Goal: Transaction & Acquisition: Subscribe to service/newsletter

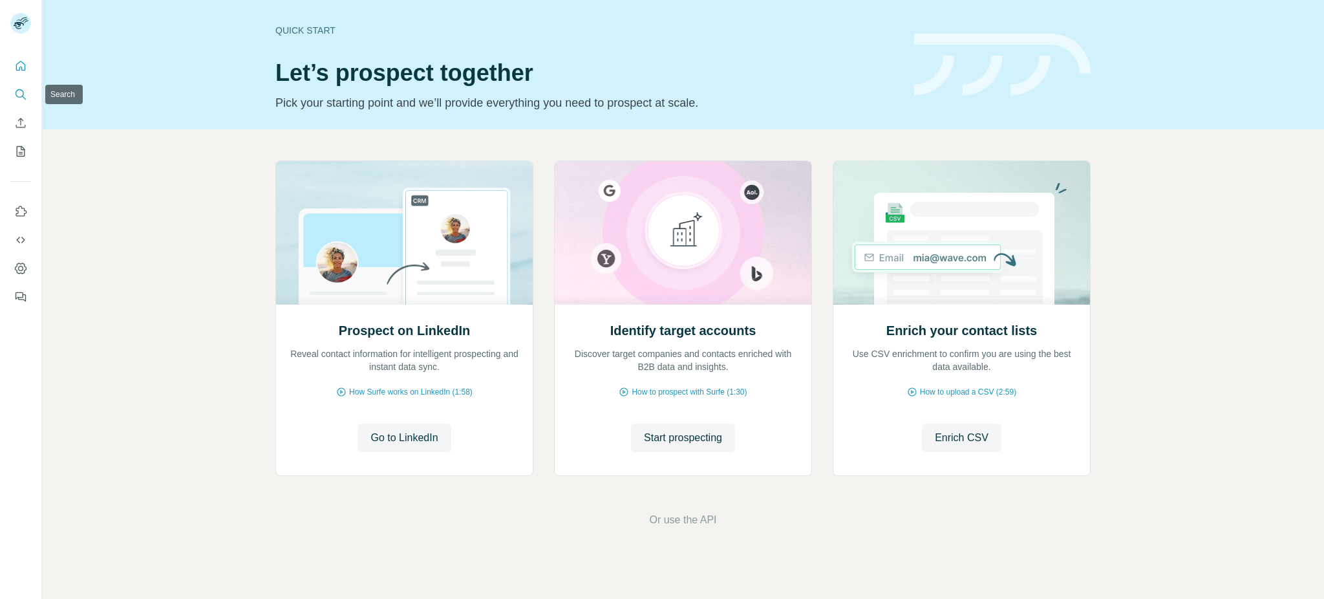
click at [24, 92] on icon "Search" at bounding box center [20, 94] width 13 height 13
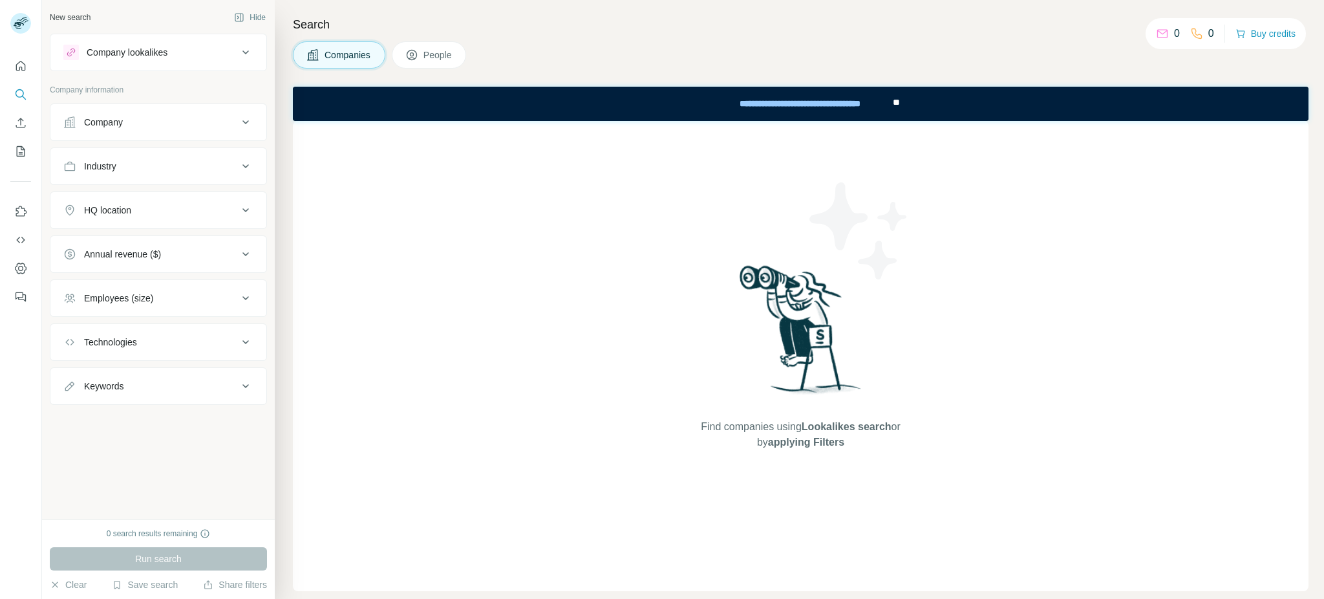
click at [167, 129] on button "Company" at bounding box center [158, 122] width 216 height 31
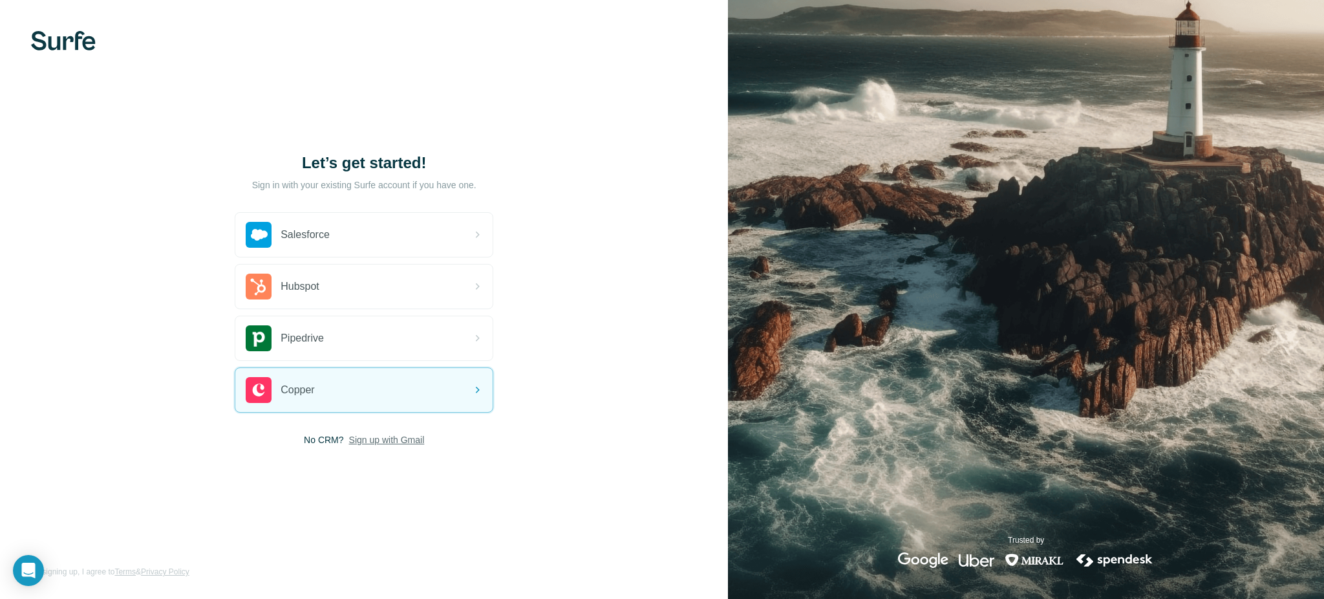
click at [381, 442] on span "Sign up with Gmail" at bounding box center [387, 439] width 76 height 13
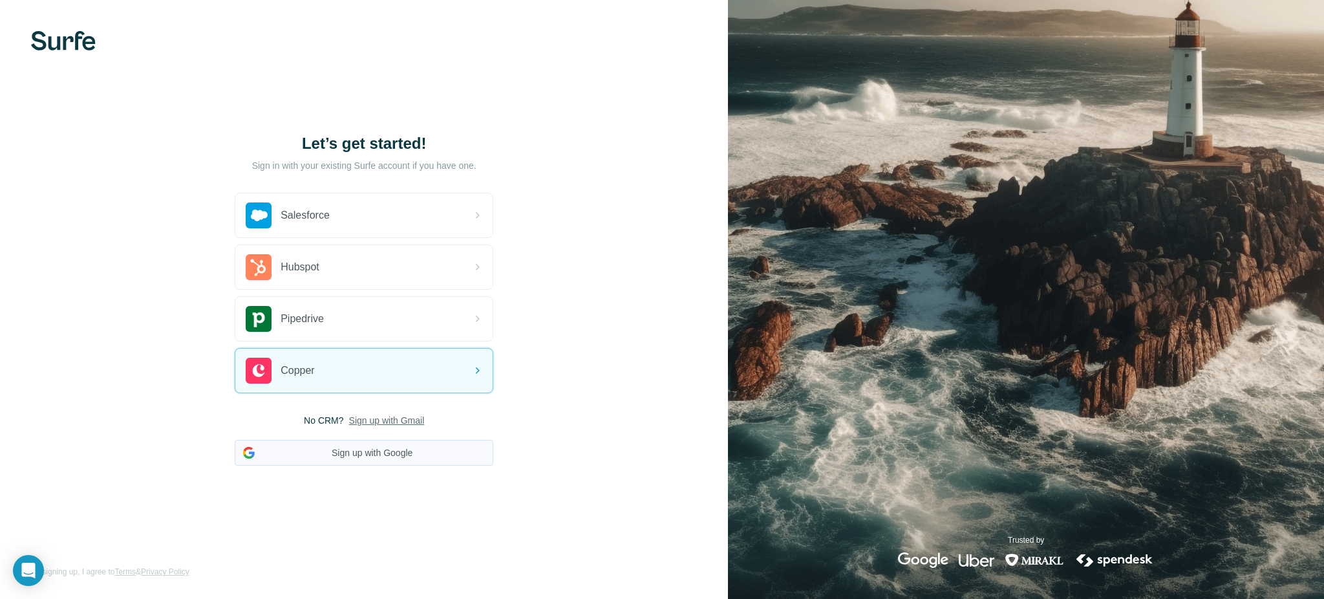
click at [390, 447] on button "Sign up with Google" at bounding box center [364, 453] width 259 height 26
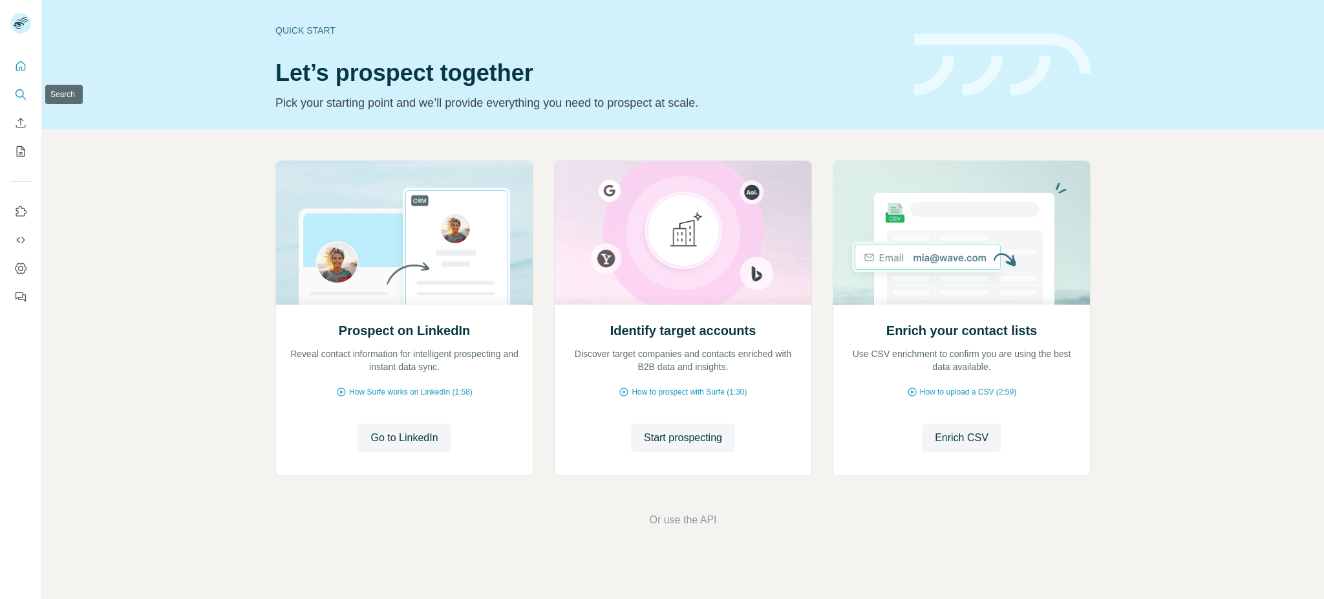
click at [14, 92] on icon "Search" at bounding box center [20, 94] width 13 height 13
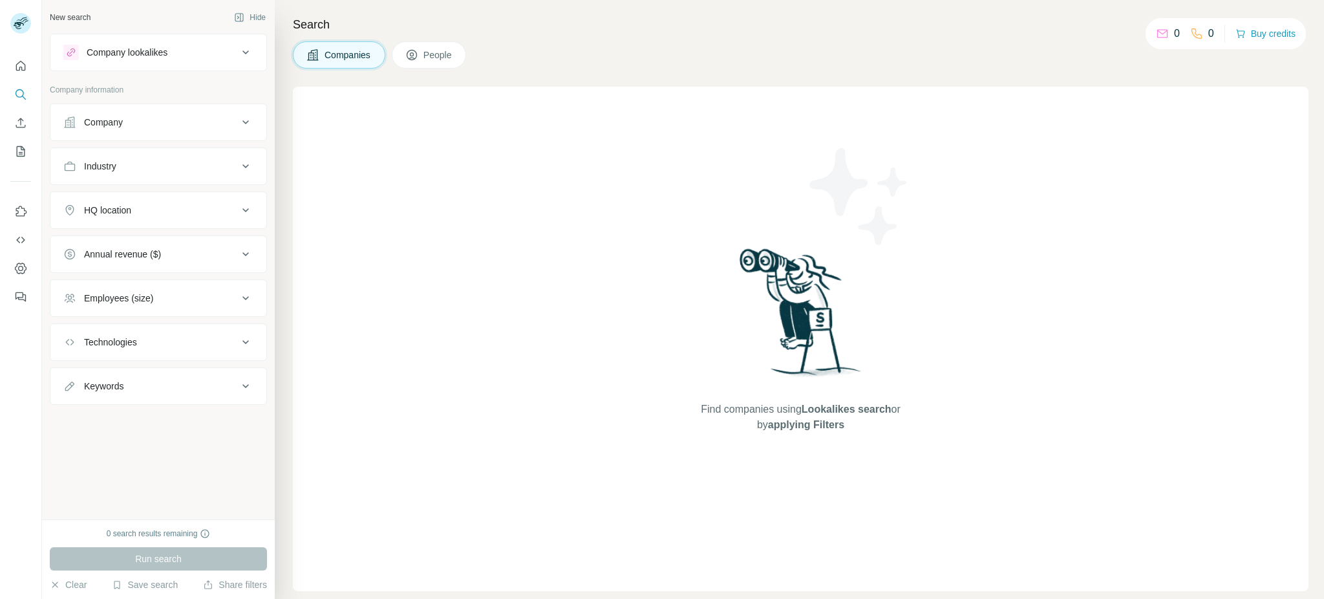
click at [147, 127] on div "Company" at bounding box center [150, 122] width 175 height 13
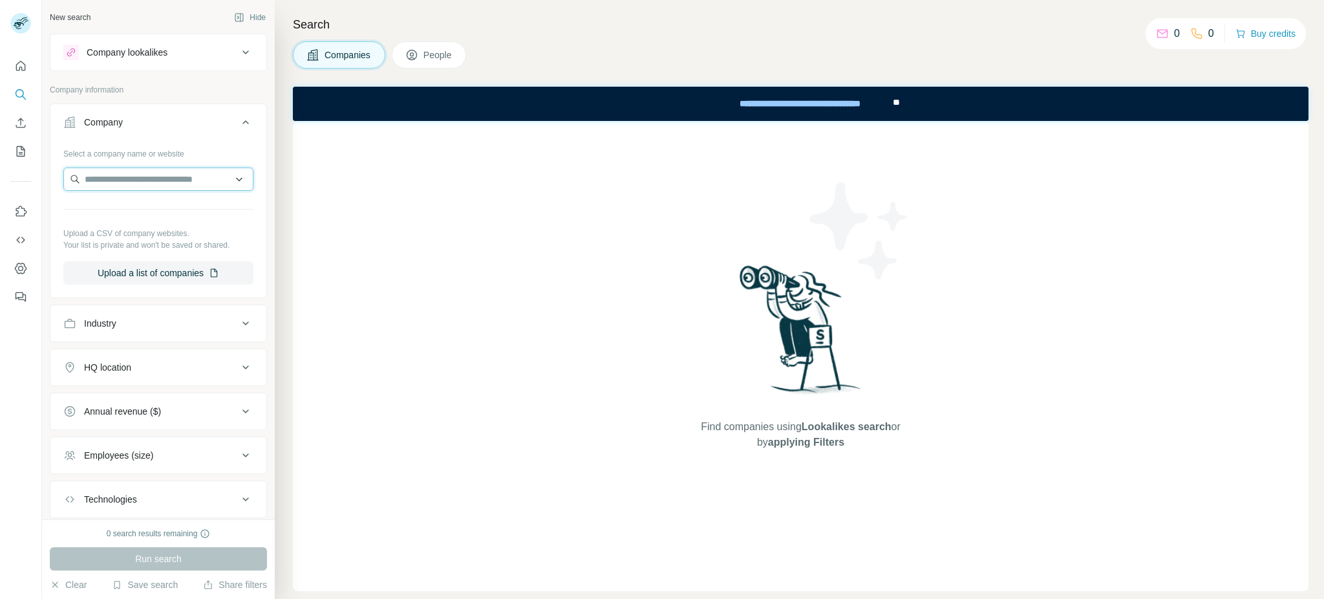
click at [182, 186] on input "text" at bounding box center [158, 178] width 190 height 23
